Goal: Transaction & Acquisition: Download file/media

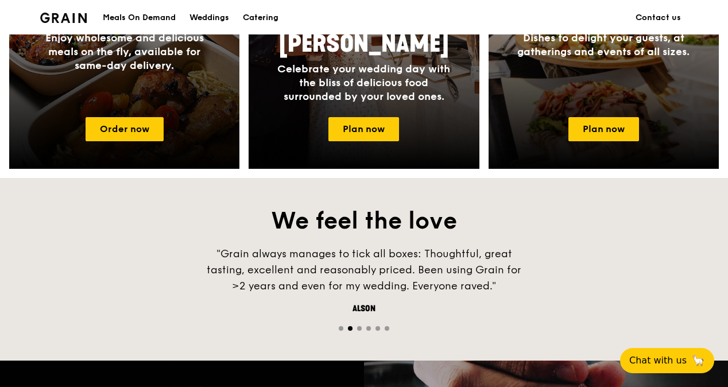
scroll to position [582, 0]
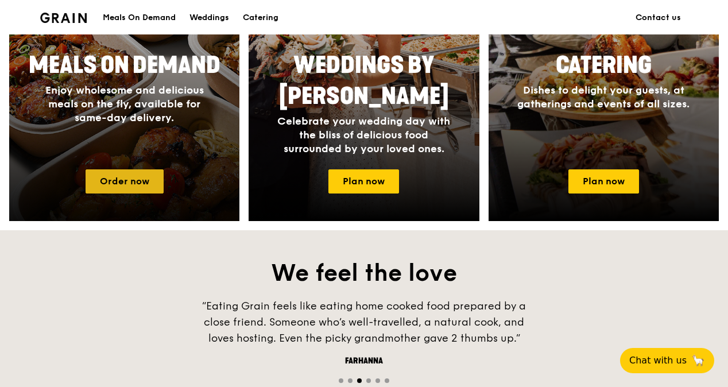
click at [148, 184] on link "Order now" at bounding box center [125, 181] width 78 height 24
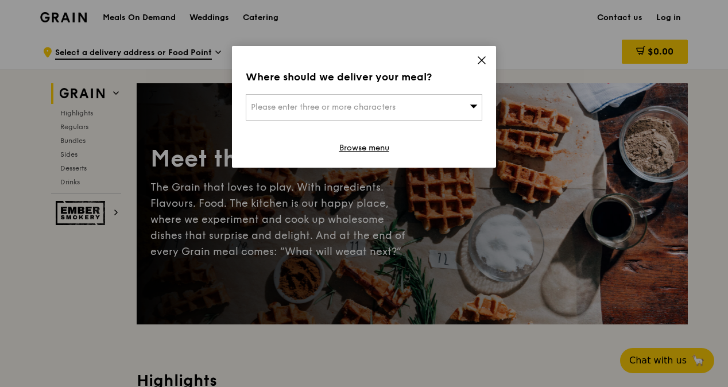
click at [482, 59] on icon at bounding box center [482, 60] width 10 height 10
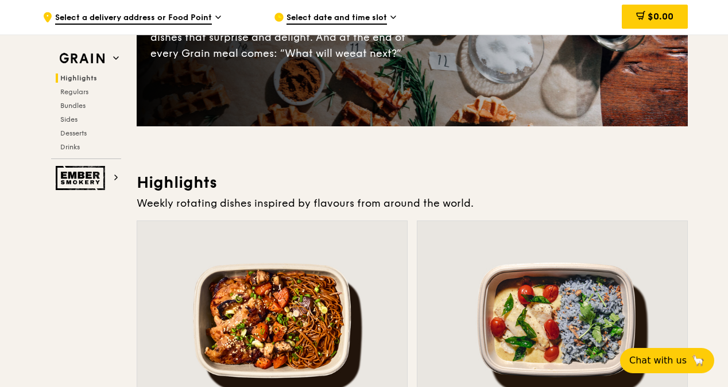
scroll to position [57, 0]
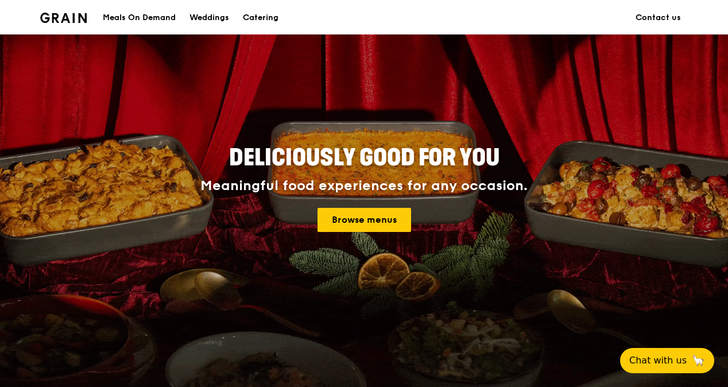
scroll to position [582, 0]
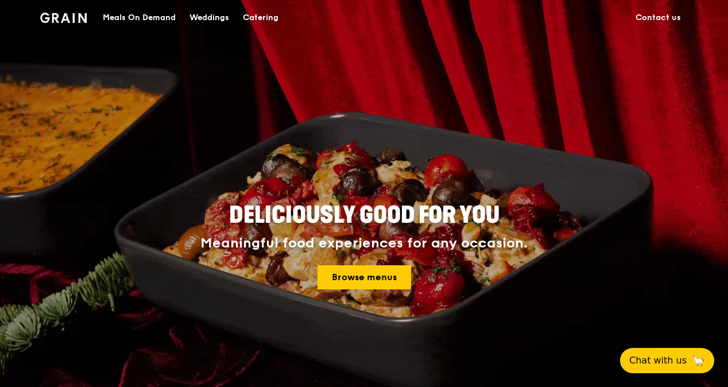
click at [126, 23] on div "Meals On Demand" at bounding box center [139, 18] width 73 height 34
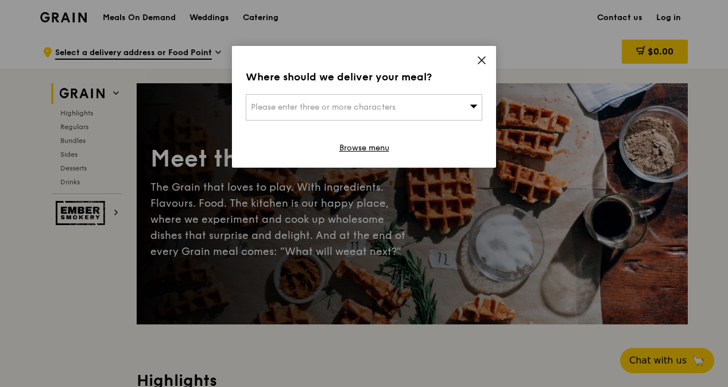
click at [479, 59] on icon at bounding box center [482, 60] width 10 height 10
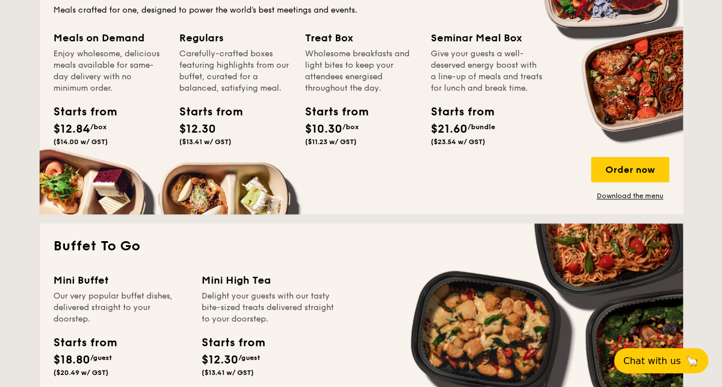
scroll to position [689, 0]
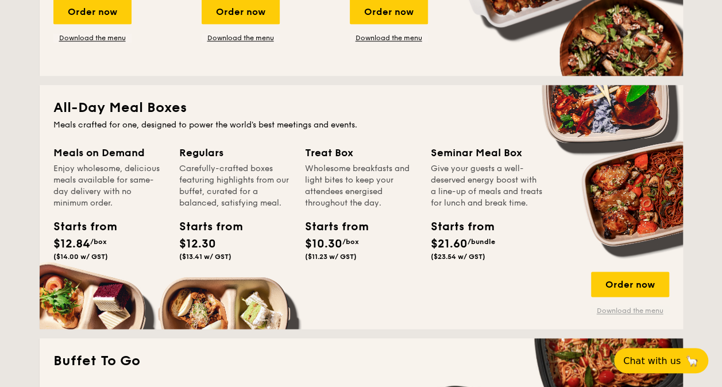
click at [625, 310] on link "Download the menu" at bounding box center [630, 310] width 78 height 9
